Goal: Task Accomplishment & Management: Use online tool/utility

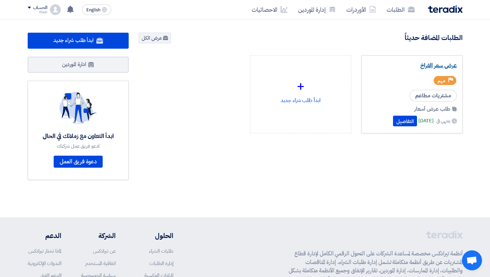
click at [439, 63] on link "عرض سعر الفراخ" at bounding box center [412, 65] width 90 height 7
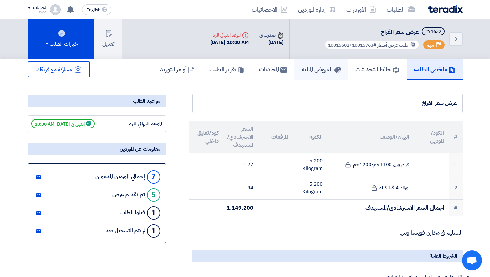
click at [308, 74] on link "العروض الماليه" at bounding box center [321, 69] width 54 height 21
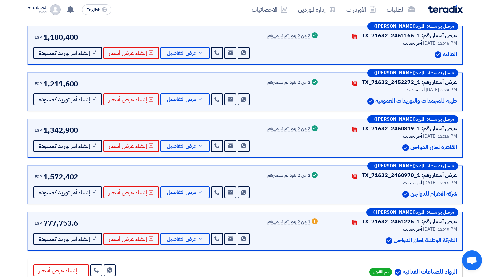
scroll to position [117, 0]
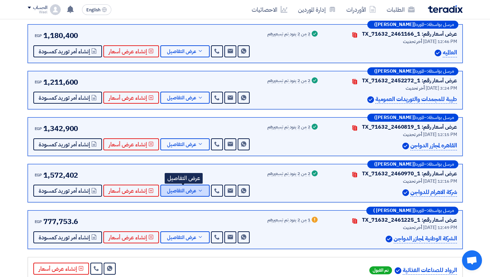
click at [179, 190] on span "عرض التفاصيل" at bounding box center [181, 190] width 29 height 5
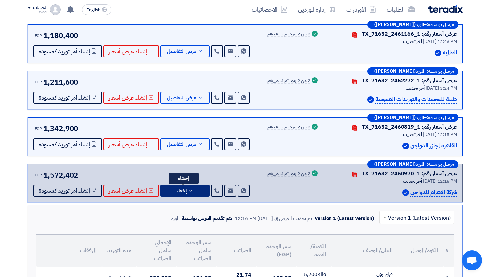
click at [179, 190] on span "إخفاء" at bounding box center [182, 190] width 10 height 5
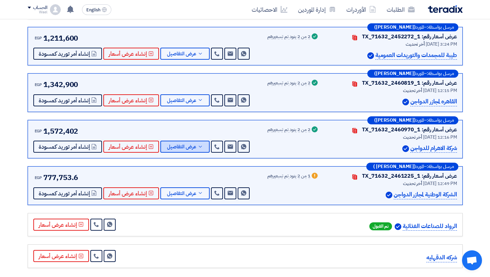
scroll to position [165, 0]
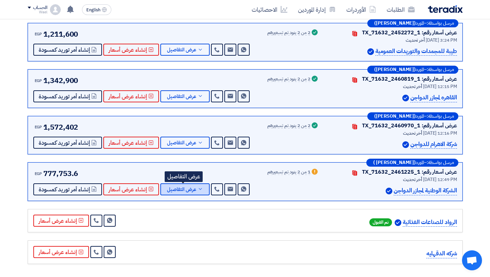
click at [183, 193] on button "عرض التفاصيل" at bounding box center [184, 189] width 49 height 12
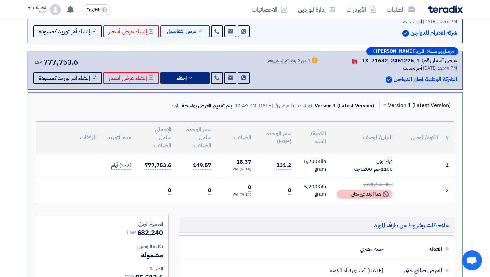
scroll to position [262, 0]
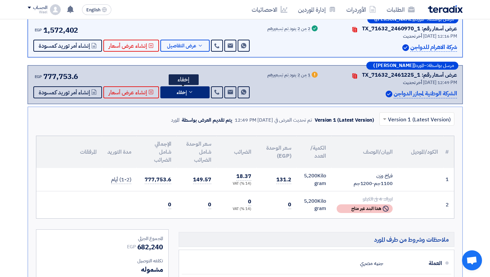
click at [190, 93] on icon at bounding box center [190, 91] width 5 height 5
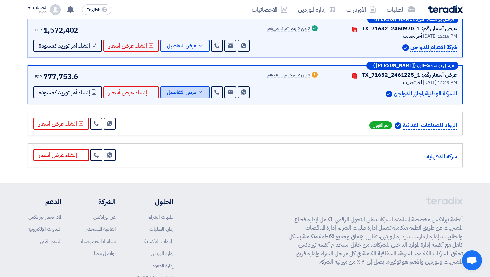
scroll to position [292, 0]
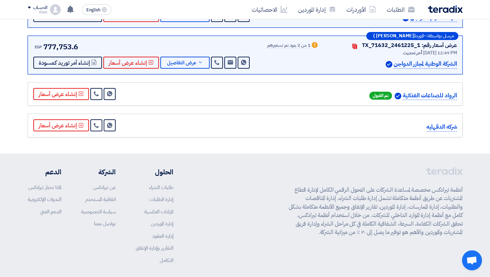
drag, startPoint x: 409, startPoint y: 94, endPoint x: 446, endPoint y: 94, distance: 37.0
click at [445, 94] on p "الرواد للصناعات الغذائية" at bounding box center [429, 95] width 54 height 9
click at [446, 94] on p "الرواد للصناعات الغذائية" at bounding box center [429, 95] width 54 height 9
drag, startPoint x: 427, startPoint y: 94, endPoint x: 460, endPoint y: 95, distance: 32.7
click at [459, 95] on div "الرواد للصناعات الغذائية تم القبول Send Message" at bounding box center [245, 94] width 435 height 24
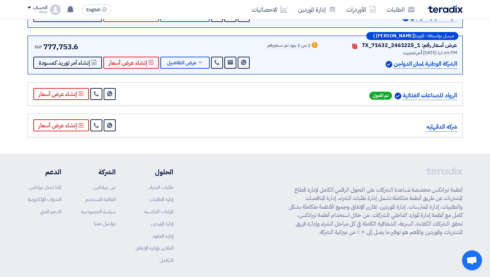
click at [460, 95] on div "الرواد للصناعات الغذائية تم القبول Send Message" at bounding box center [245, 94] width 435 height 24
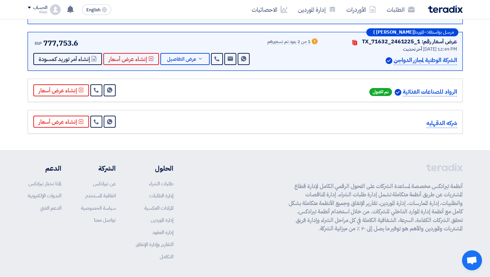
scroll to position [321, 0]
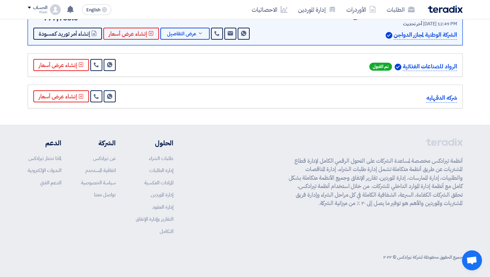
drag, startPoint x: 424, startPoint y: 96, endPoint x: 462, endPoint y: 96, distance: 38.0
click at [461, 96] on div "شركه الدقهليه Send Message" at bounding box center [245, 97] width 435 height 24
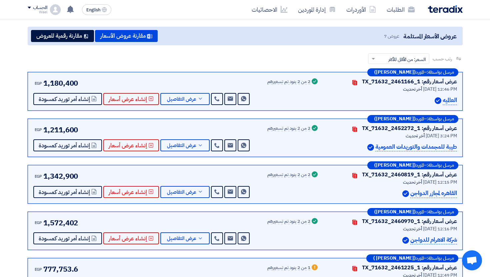
scroll to position [0, 0]
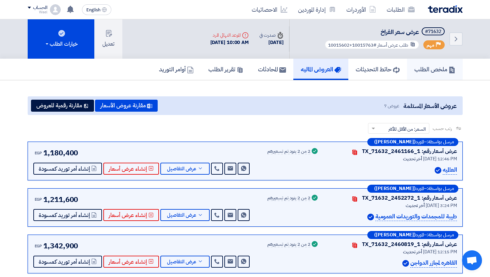
click at [430, 69] on h5 "ملخص الطلب" at bounding box center [434, 69] width 41 height 8
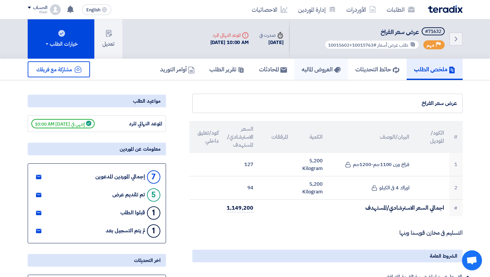
click at [311, 72] on h5 "العروض الماليه" at bounding box center [320, 69] width 39 height 8
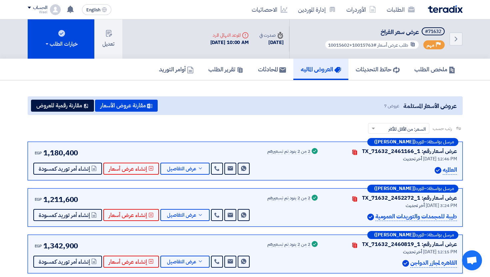
click at [62, 115] on div "عروض الأسعار المستلمة عروض 7 مقارنة عروض الأسعار مقارنة رقمية للعروض" at bounding box center [245, 105] width 435 height 19
click at [62, 115] on app-buyer-offers "عروض الأسعار المستلمة عروض 7 مقارنة عروض الأسعار مقارنة رقمية للعروض رتب حسب رت…" at bounding box center [245, 264] width 435 height 336
click at [71, 106] on button "مقارنة رقمية للعروض" at bounding box center [62, 106] width 63 height 12
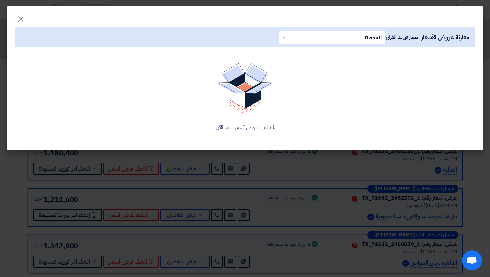
click at [370, 37] on input "text" at bounding box center [335, 37] width 93 height 11
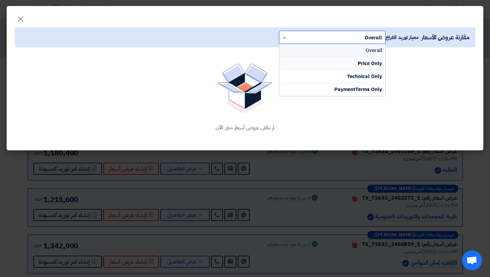
click at [373, 60] on span "Price Only" at bounding box center [369, 63] width 24 height 7
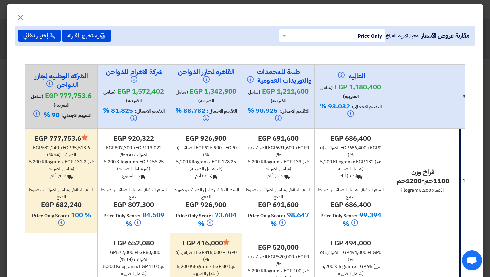
scroll to position [31, 0]
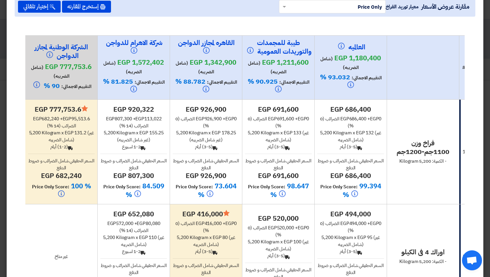
drag, startPoint x: 373, startPoint y: 134, endPoint x: 368, endPoint y: 134, distance: 5.7
click at [368, 134] on span "egp 132" at bounding box center [365, 132] width 18 height 7
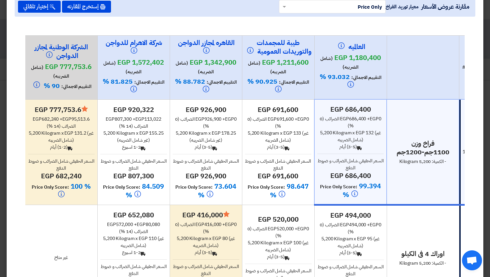
drag, startPoint x: 75, startPoint y: 131, endPoint x: 86, endPoint y: 131, distance: 11.0
click at [86, 131] on span "egp 131.2" at bounding box center [75, 133] width 22 height 7
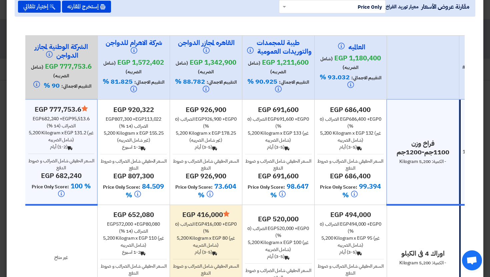
click at [299, 132] on span "egp 133" at bounding box center [292, 133] width 18 height 7
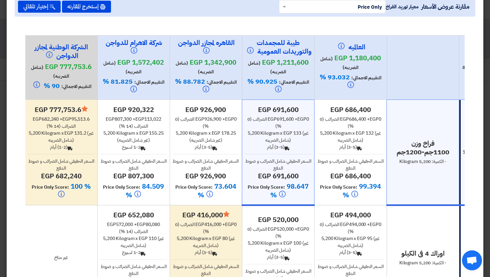
click at [290, 133] on span "egp 133" at bounding box center [292, 133] width 18 height 7
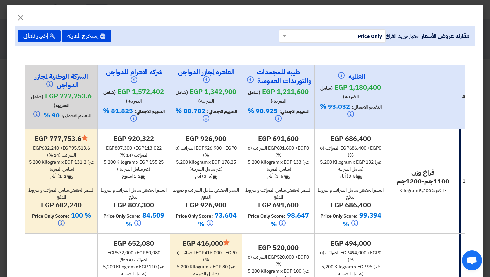
scroll to position [0, 0]
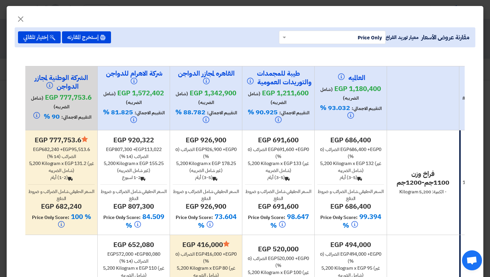
drag, startPoint x: 76, startPoint y: 164, endPoint x: 88, endPoint y: 164, distance: 12.0
click at [86, 164] on span "egp 131.2" at bounding box center [76, 163] width 22 height 7
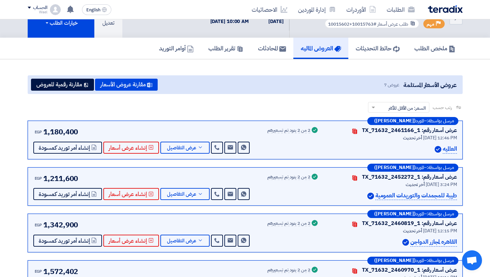
scroll to position [23, 0]
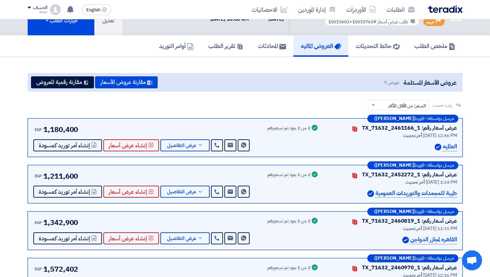
drag, startPoint x: 49, startPoint y: 128, endPoint x: 83, endPoint y: 128, distance: 34.0
click at [83, 128] on div "EGP 1,180,400 Send Message Send Message" at bounding box center [141, 137] width 217 height 27
drag, startPoint x: 42, startPoint y: 174, endPoint x: 59, endPoint y: 174, distance: 17.3
click at [59, 174] on div "EGP 1,211,600" at bounding box center [55, 176] width 45 height 11
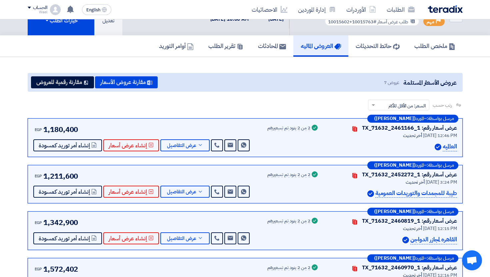
drag, startPoint x: 43, startPoint y: 218, endPoint x: 66, endPoint y: 218, distance: 22.6
click at [66, 218] on span "1,342,900" at bounding box center [60, 222] width 35 height 11
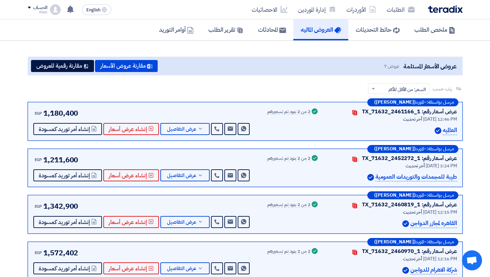
scroll to position [41, 0]
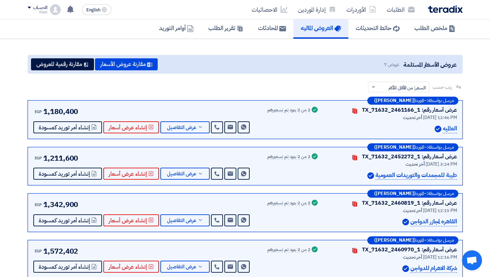
drag, startPoint x: 42, startPoint y: 115, endPoint x: 57, endPoint y: 115, distance: 15.0
click at [57, 115] on div "EGP 1,180,400" at bounding box center [55, 111] width 45 height 11
drag, startPoint x: 50, startPoint y: 158, endPoint x: 67, endPoint y: 158, distance: 16.7
click at [67, 158] on span "1,211,600" at bounding box center [60, 158] width 35 height 11
click at [188, 132] on button "عرض التفاصيل" at bounding box center [184, 127] width 49 height 12
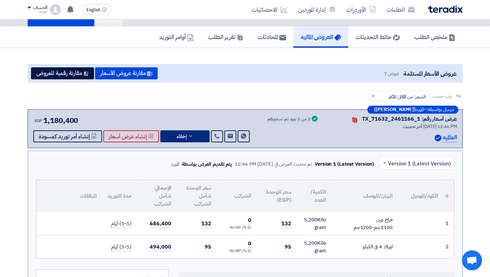
scroll to position [0, 0]
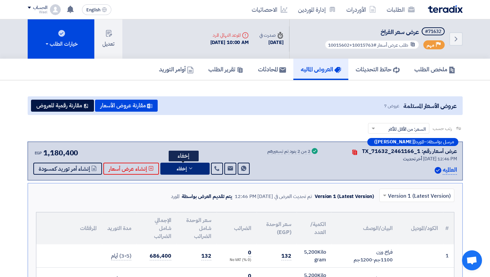
click at [185, 167] on button "إخفاء" at bounding box center [184, 169] width 49 height 12
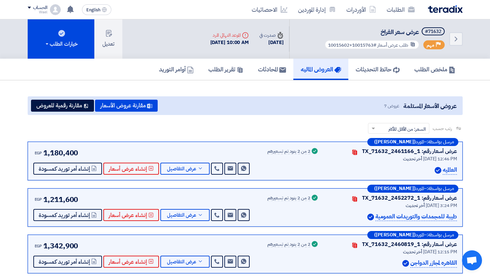
click at [192, 192] on div "مرسل بواسطة: – المورد (فايز محمد) عرض أسعار رقم: TX_71632_2452272_1 Contacts أخ…" at bounding box center [245, 207] width 435 height 39
click at [191, 174] on button "عرض التفاصيل" at bounding box center [184, 169] width 49 height 12
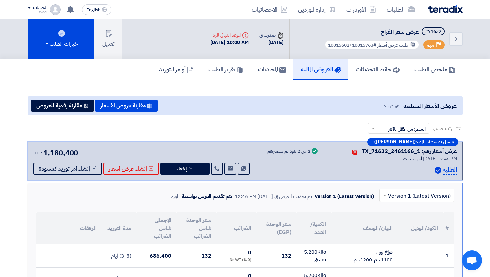
click at [193, 174] on div "مرسل بواسطة: – المورد (خالد الشوربجي) عرض أسعار رقم: TX_71632_2461166_1 Contact…" at bounding box center [245, 161] width 435 height 39
click at [190, 169] on icon at bounding box center [190, 168] width 5 height 5
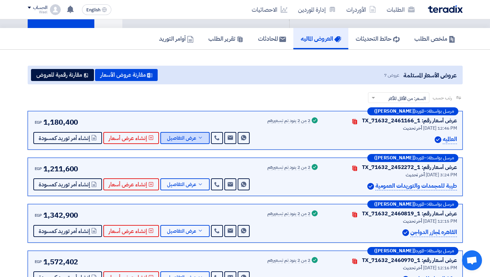
scroll to position [31, 0]
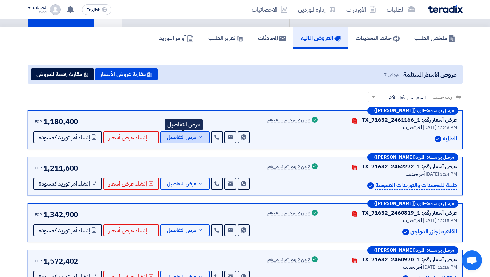
click at [187, 140] on span "عرض التفاصيل" at bounding box center [181, 137] width 29 height 5
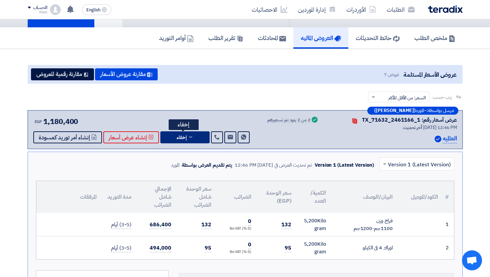
click at [194, 140] on button "إخفاء" at bounding box center [184, 137] width 49 height 12
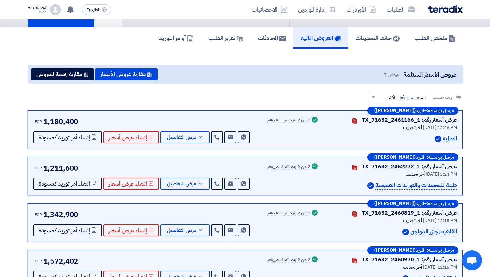
click at [203, 147] on div "مرسل بواسطة: – المورد (خالد الشوربجي) عرض أسعار رقم: TX_71632_2461166_1 Contact…" at bounding box center [245, 129] width 435 height 39
click at [193, 137] on span "عرض التفاصيل" at bounding box center [181, 137] width 29 height 5
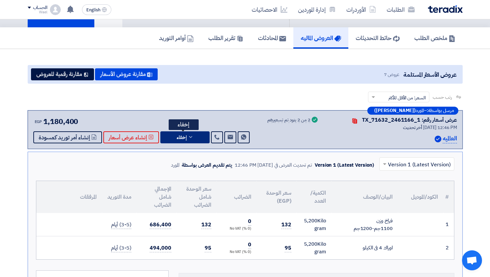
click at [193, 137] on button "إخفاء" at bounding box center [184, 137] width 49 height 12
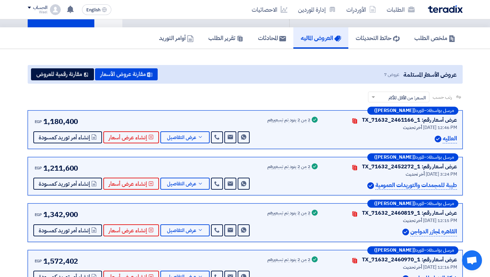
click at [207, 153] on div "مرسل بواسطة: – المورد (خالد الشوربجي) عرض أسعار رقم: TX_71632_2461166_1 Contact…" at bounding box center [245, 255] width 445 height 290
click at [193, 139] on span "عرض التفاصيل" at bounding box center [181, 137] width 29 height 5
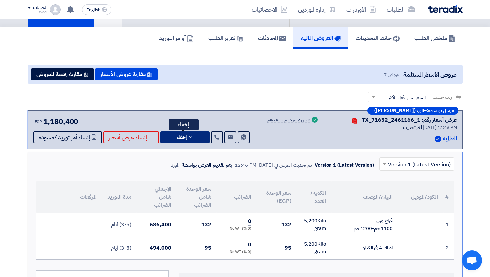
click at [194, 140] on button "إخفاء" at bounding box center [184, 137] width 49 height 12
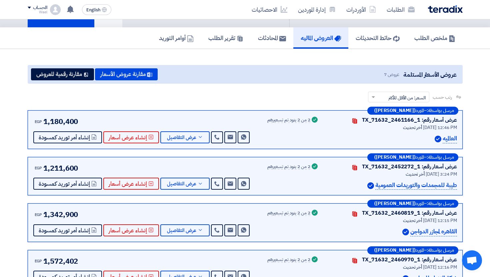
click at [201, 154] on div "مرسل بواسطة: – المورد (خالد الشوربجي) عرض أسعار رقم: TX_71632_2461166_1 Contact…" at bounding box center [245, 255] width 445 height 290
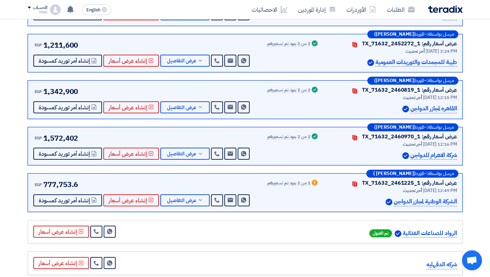
scroll to position [0, 0]
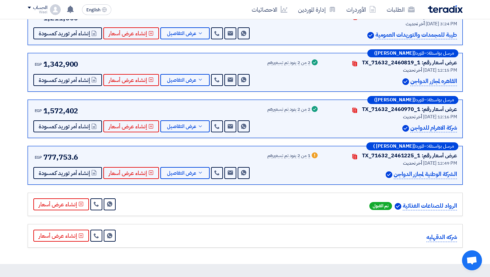
scroll to position [219, 0]
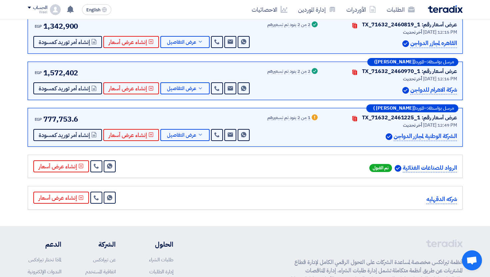
click at [257, 180] on div "مرسل بواسطة: – المورد ([PERSON_NAME]) عرض أسعار رقم: TX_71632_2461166_1 Contact…" at bounding box center [245, 67] width 445 height 290
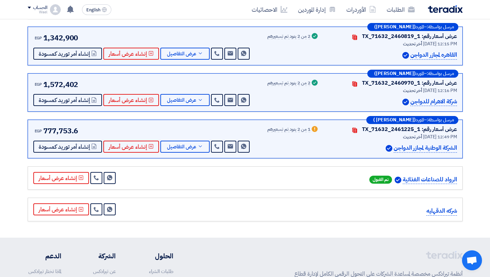
scroll to position [0, 0]
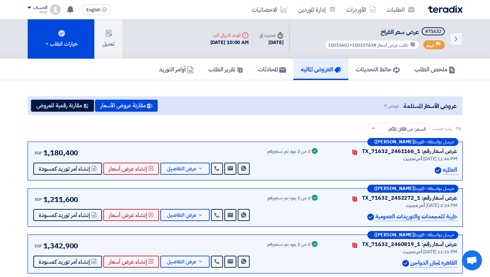
click at [277, 201] on div "Success 2 من 2 بنود تم تسعيرهم" at bounding box center [293, 198] width 52 height 9
click at [275, 172] on div "Success 2 من 2 بنود تم تسعيرهم" at bounding box center [293, 160] width 52 height 27
click at [177, 163] on button "عرض التفاصيل" at bounding box center [184, 169] width 49 height 12
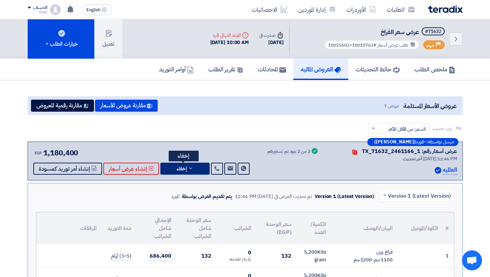
click at [179, 166] on span "إخفاء" at bounding box center [182, 168] width 10 height 5
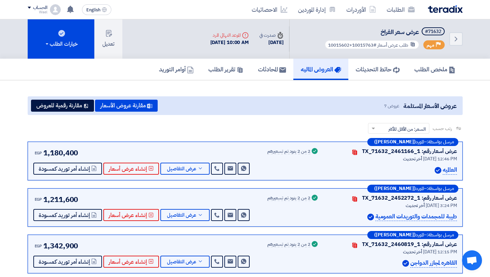
click at [187, 150] on div "EGP 1,180,400 Send Message Send Message" at bounding box center [141, 160] width 217 height 27
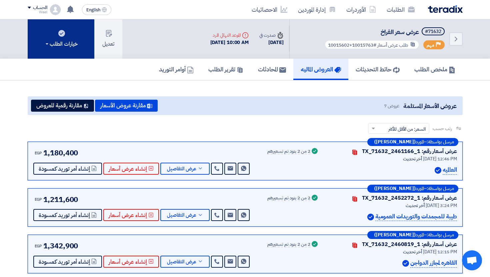
click at [77, 48] on button "خيارات الطلب" at bounding box center [61, 38] width 67 height 39
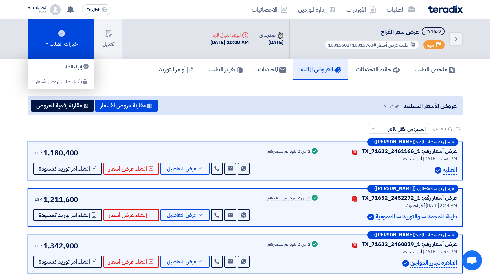
click at [108, 86] on section "عروض الأسعار المستلمة عروض 7 مقارنة عروض الأسعار مقارنة رقمية للعروض رتب حسب رت…" at bounding box center [245, 262] width 490 height 365
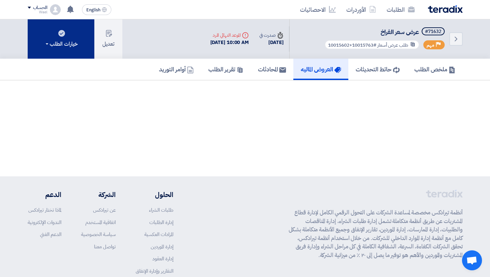
click at [70, 49] on button "خيارات الطلب" at bounding box center [61, 38] width 67 height 39
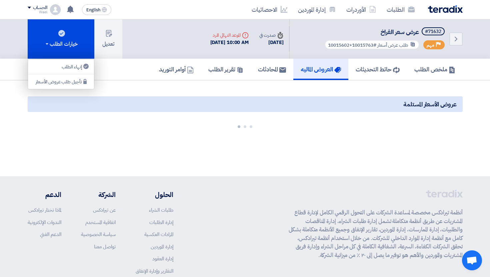
click at [144, 83] on section "عروض الأسعار المستلمة" at bounding box center [245, 112] width 490 height 64
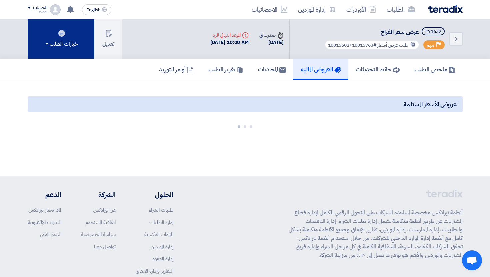
click at [71, 41] on div "خيارات الطلب" at bounding box center [60, 44] width 33 height 8
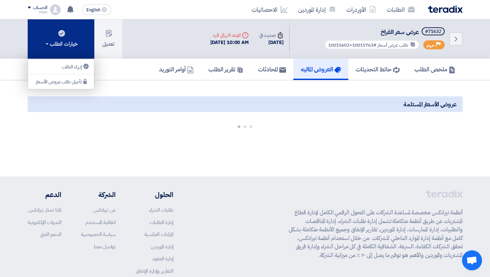
click at [74, 46] on div "خيارات الطلب" at bounding box center [60, 44] width 33 height 8
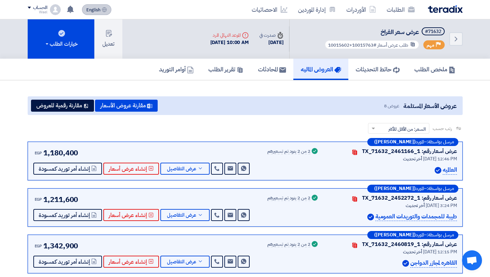
click at [104, 10] on icon at bounding box center [104, 9] width 5 height 5
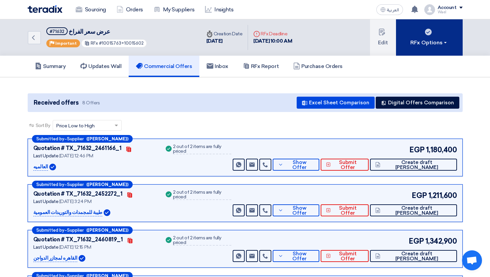
click at [443, 39] on div "RFx Options" at bounding box center [429, 43] width 38 height 8
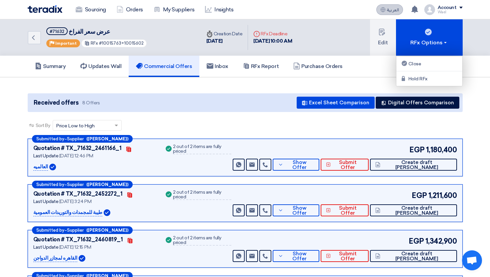
click at [393, 8] on span "العربية" at bounding box center [393, 10] width 12 height 5
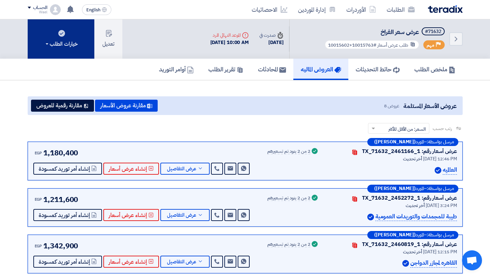
click at [60, 36] on button "خيارات الطلب" at bounding box center [61, 38] width 67 height 39
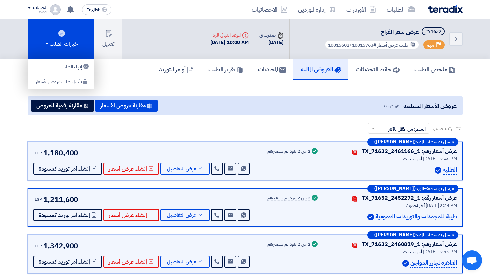
click at [44, 9] on div "الحساب" at bounding box center [40, 8] width 14 height 6
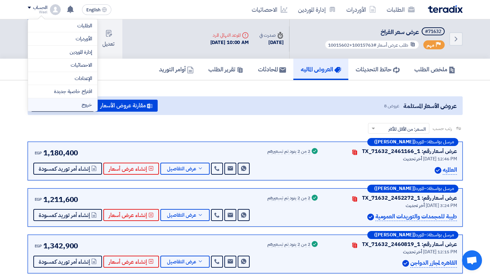
click at [66, 103] on li "خروج" at bounding box center [62, 104] width 69 height 13
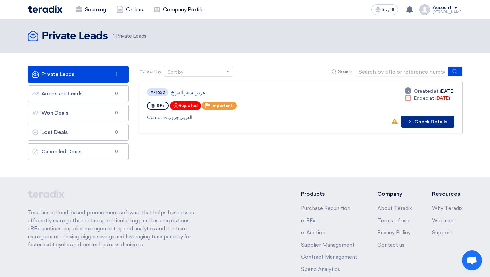
click at [437, 123] on button "Check details Check Details" at bounding box center [427, 122] width 53 height 12
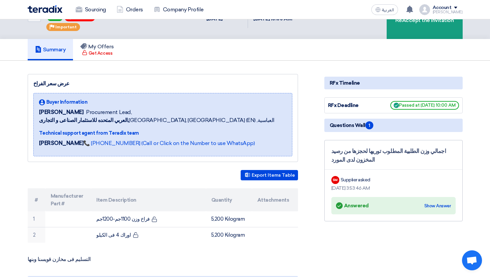
scroll to position [35, 0]
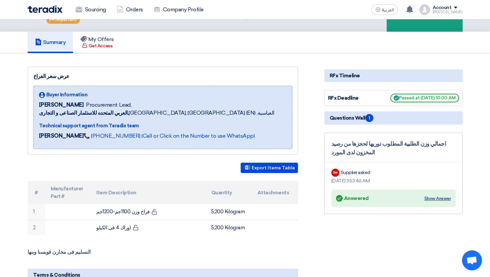
click at [442, 198] on div "Show Answer" at bounding box center [437, 198] width 27 height 7
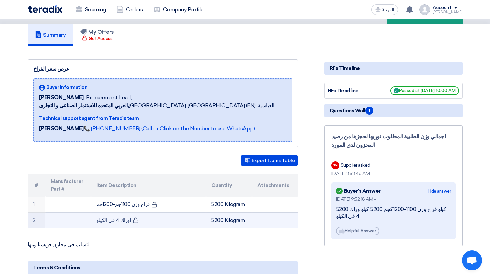
scroll to position [0, 0]
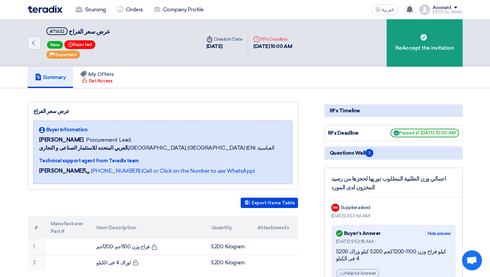
click at [190, 147] on span "العربي المتحده للاستثمار الصناعى و التجارى, Cairo, Egypt (EN) ,العباسية" at bounding box center [156, 148] width 235 height 8
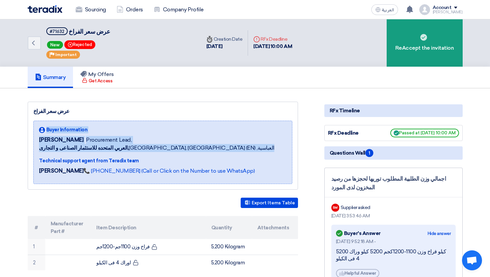
drag, startPoint x: 190, startPoint y: 147, endPoint x: 171, endPoint y: 129, distance: 26.6
click at [171, 129] on div "Buyer Information Wael Abdelsalam Procurement Lead, العربي المتحده للاستثمار ال…" at bounding box center [156, 139] width 235 height 26
click at [171, 129] on div "Buyer Information" at bounding box center [156, 129] width 235 height 7
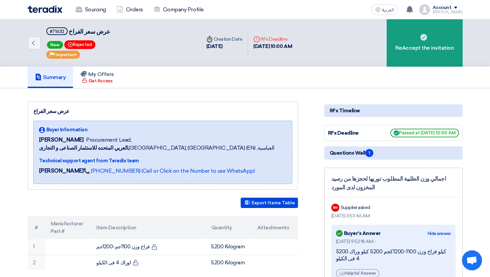
click at [171, 129] on div "Buyer Information" at bounding box center [156, 129] width 235 height 7
drag, startPoint x: 171, startPoint y: 129, endPoint x: 171, endPoint y: 142, distance: 13.0
click at [171, 142] on div "Buyer Information Wael Abdelsalam Procurement Lead, العربي المتحده للاستثمار ال…" at bounding box center [156, 139] width 235 height 26
click at [171, 142] on div "Wael Abdelsalam Procurement Lead," at bounding box center [156, 140] width 235 height 8
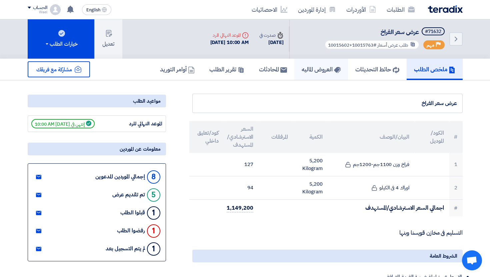
click at [315, 71] on h5 "العروض الماليه" at bounding box center [320, 69] width 39 height 8
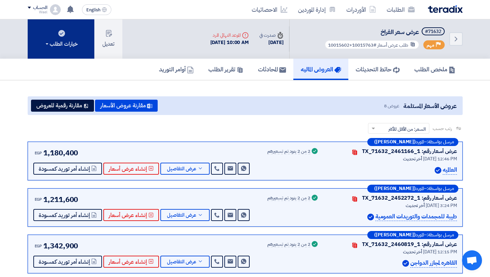
click at [74, 53] on button "خيارات الطلب" at bounding box center [61, 38] width 67 height 39
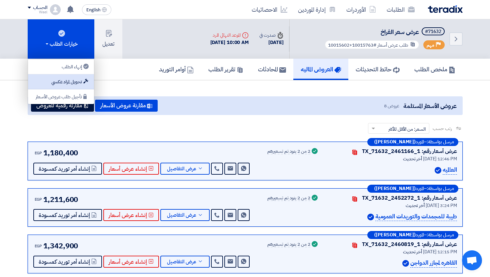
click at [76, 82] on div "تحويل لمزاد عكسي" at bounding box center [61, 82] width 58 height 8
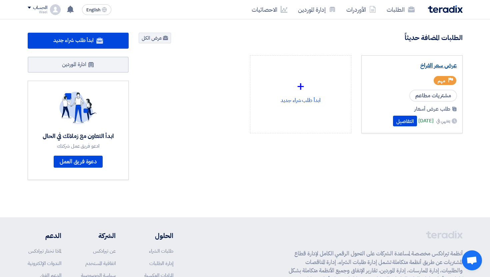
click at [429, 67] on link "عرض سعر الفراخ" at bounding box center [412, 65] width 90 height 7
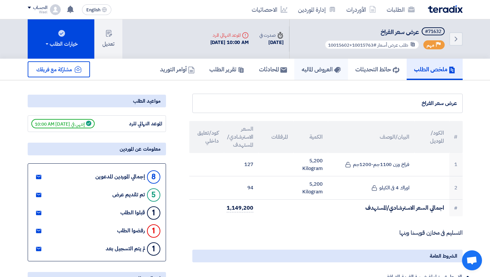
click at [294, 68] on link "العروض الماليه" at bounding box center [321, 69] width 54 height 21
